Goal: Task Accomplishment & Management: Manage account settings

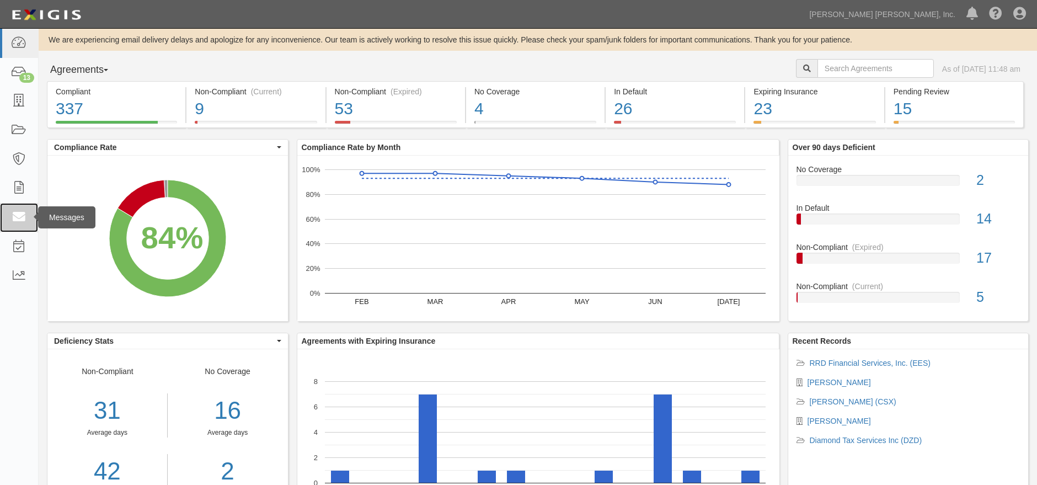
click at [15, 207] on link at bounding box center [19, 217] width 38 height 29
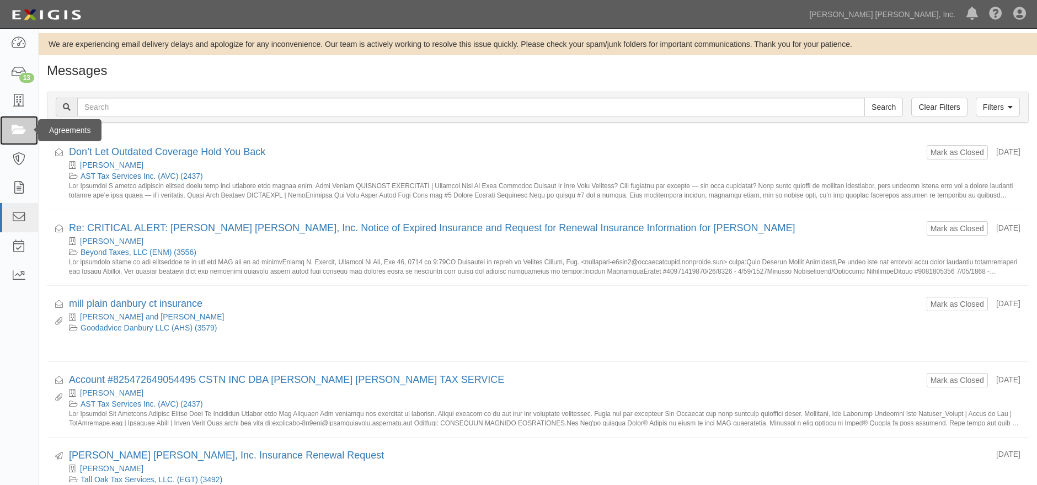
click at [17, 126] on icon at bounding box center [18, 130] width 15 height 13
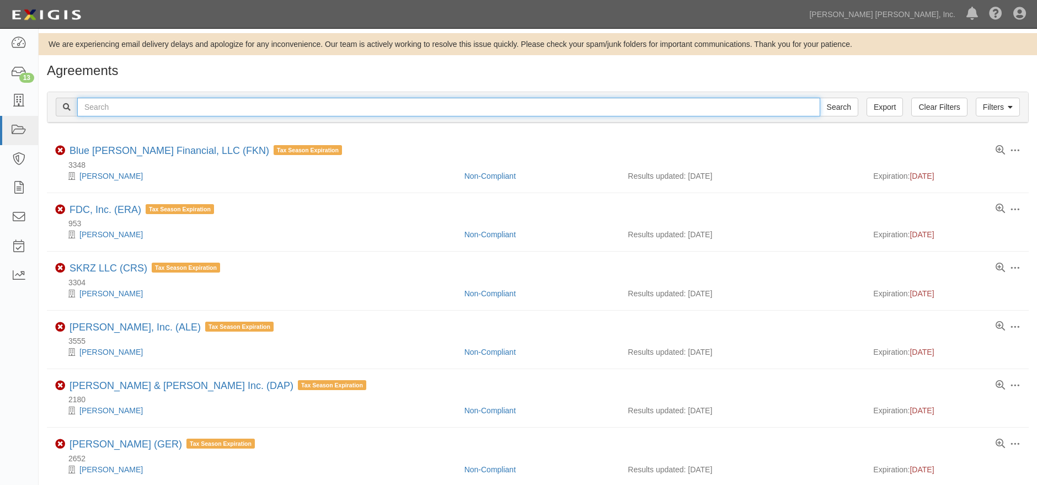
click at [242, 109] on input "text" at bounding box center [448, 107] width 743 height 19
type input "dwq"
click at [819, 98] on input "Search" at bounding box center [838, 107] width 39 height 19
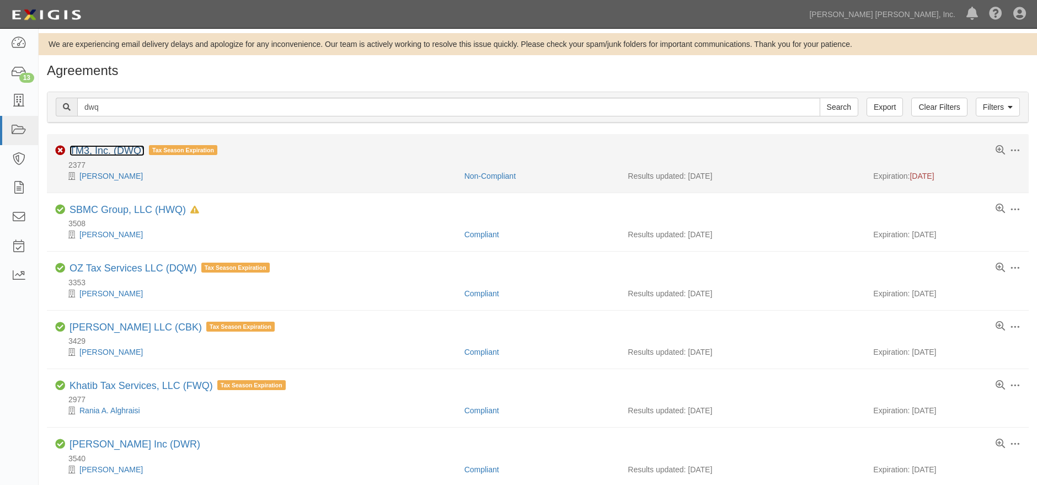
click at [104, 153] on link "TM3, Inc. (DWQ)" at bounding box center [106, 150] width 75 height 11
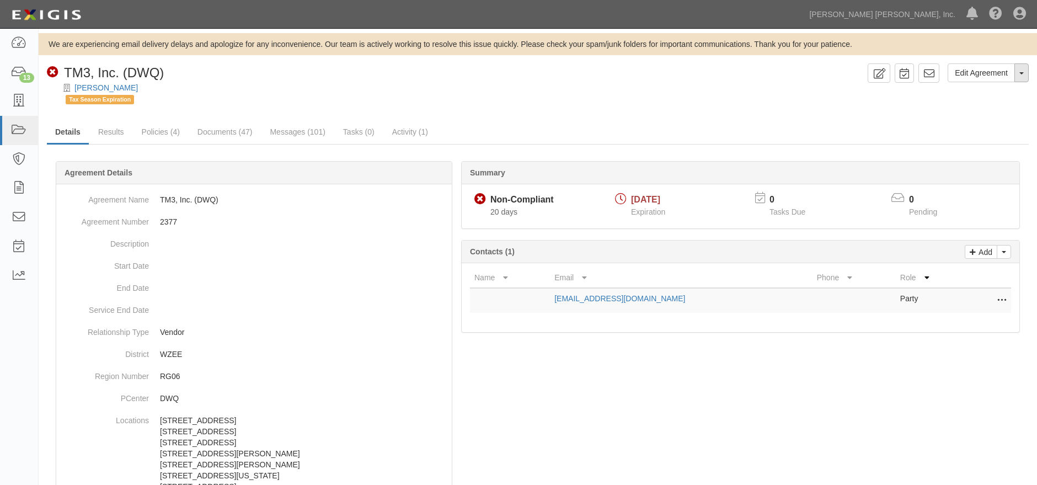
click at [1018, 72] on button "Toggle Agreement Dropdown" at bounding box center [1021, 72] width 14 height 19
click at [988, 109] on link "Archive Agreement" at bounding box center [984, 108] width 87 height 14
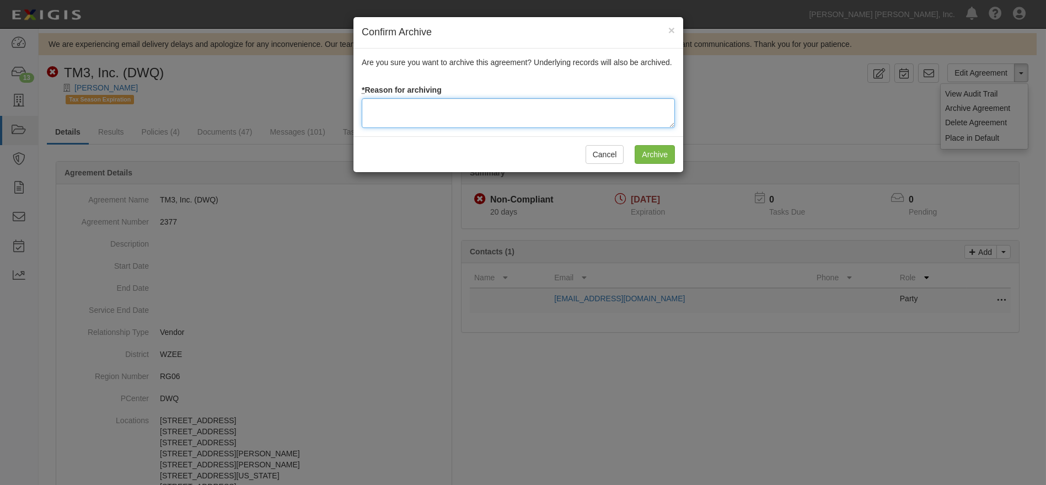
click at [492, 114] on textarea at bounding box center [518, 113] width 313 height 30
type textarea "Franchisee sold to corporate"
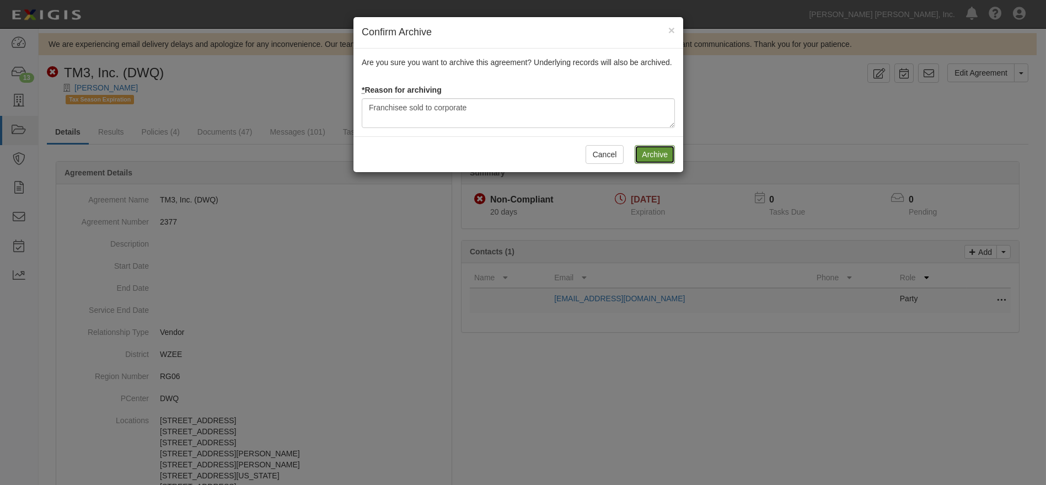
click at [652, 154] on input "Archive" at bounding box center [655, 154] width 40 height 19
click at [672, 28] on span "×" at bounding box center [671, 30] width 7 height 13
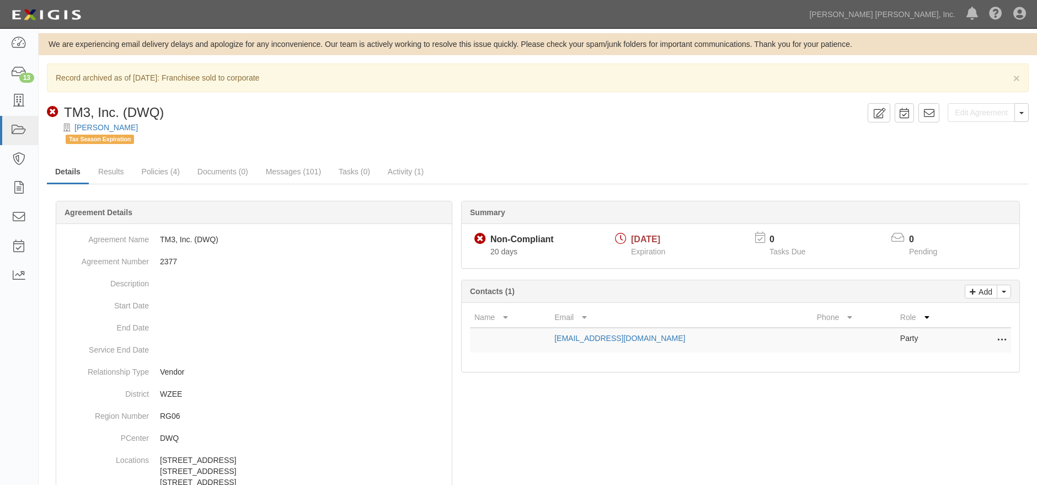
click at [771, 444] on div at bounding box center [537, 467] width 981 height 500
